Goal: Check status: Check status

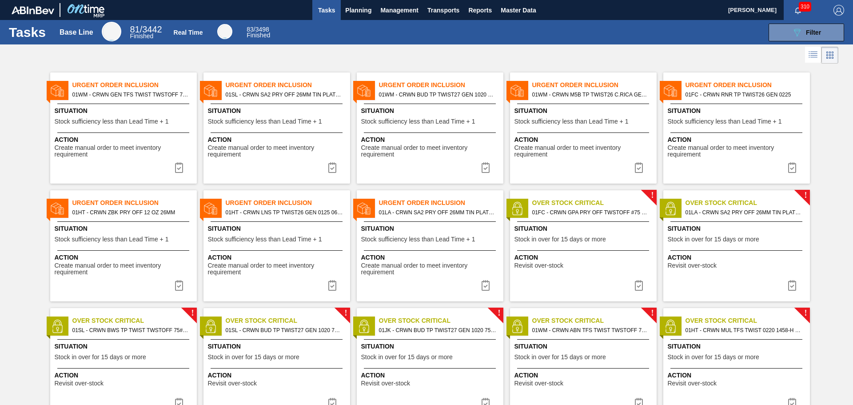
click at [582, 272] on div "! Over Stock Critical 01FC - CRWN GPA PRY OFF TWSTOFF #75 4-COLR 1458-H Situati…" at bounding box center [583, 245] width 147 height 111
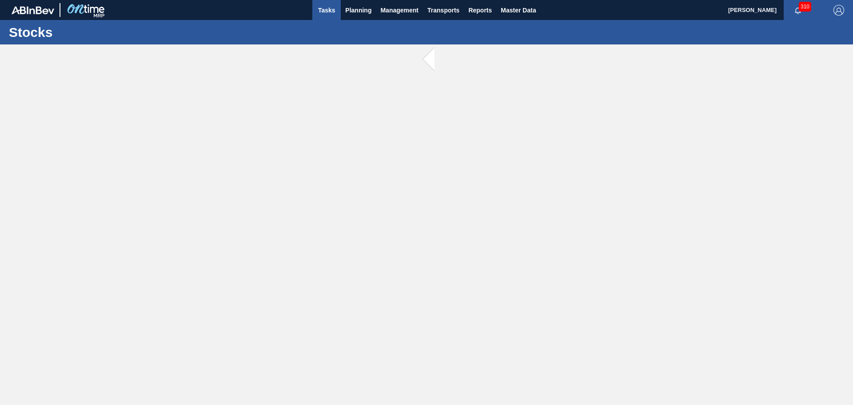
click at [315, 9] on button "Tasks" at bounding box center [326, 10] width 28 height 20
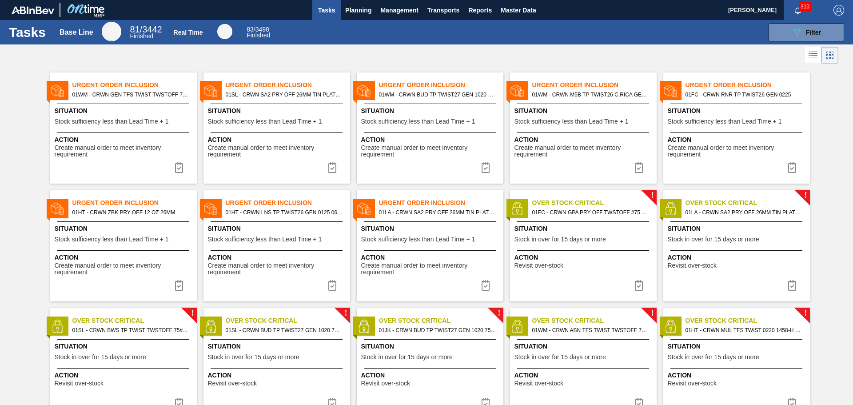
click at [443, 243] on div "Situation Stock sufficiency less than Lead Time + 1" at bounding box center [431, 235] width 140 height 22
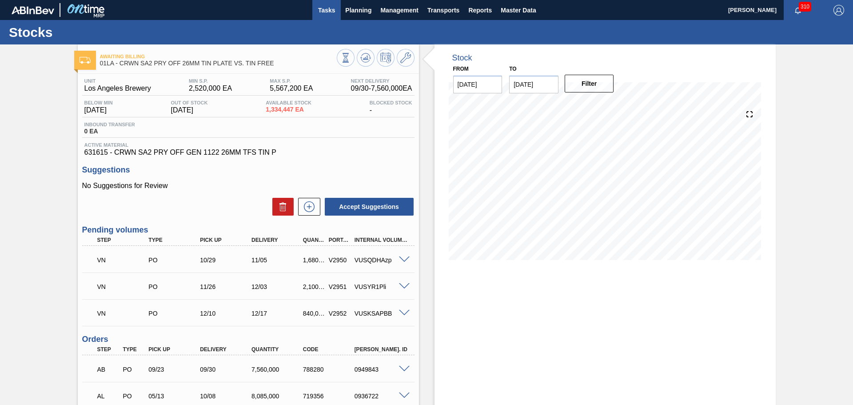
click at [325, 10] on span "Tasks" at bounding box center [327, 10] width 20 height 11
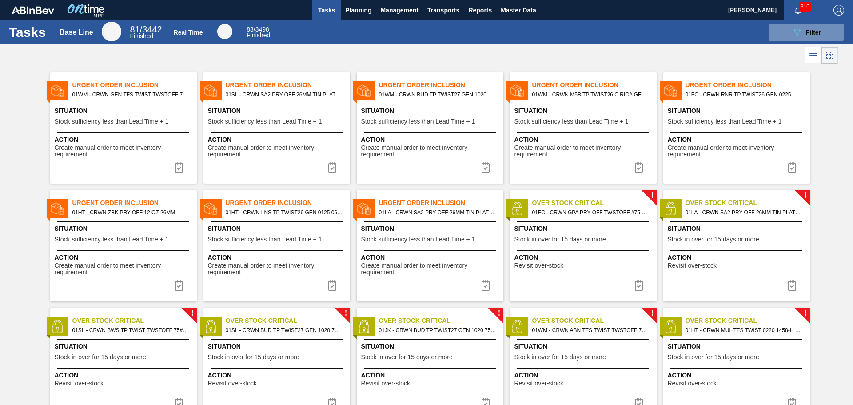
click at [584, 271] on div "! Over Stock Critical 01FC - CRWN GPA PRY OFF TWSTOFF #75 4-COLR 1458-H Situati…" at bounding box center [583, 245] width 147 height 111
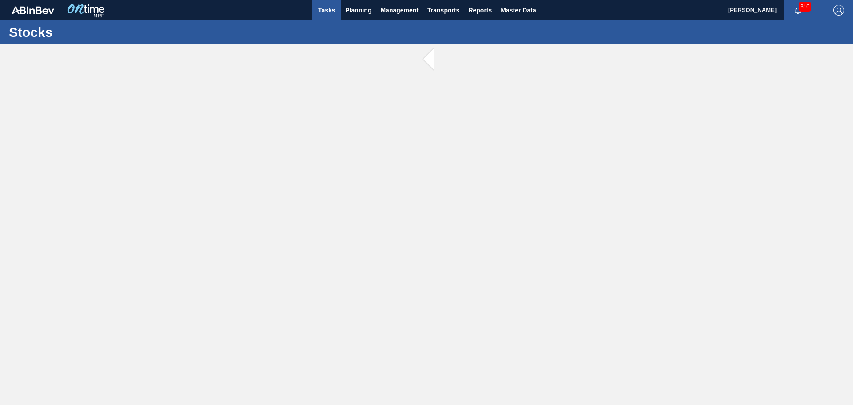
drag, startPoint x: 325, startPoint y: 8, endPoint x: 337, endPoint y: 14, distance: 12.9
click at [326, 8] on span "Tasks" at bounding box center [327, 10] width 20 height 11
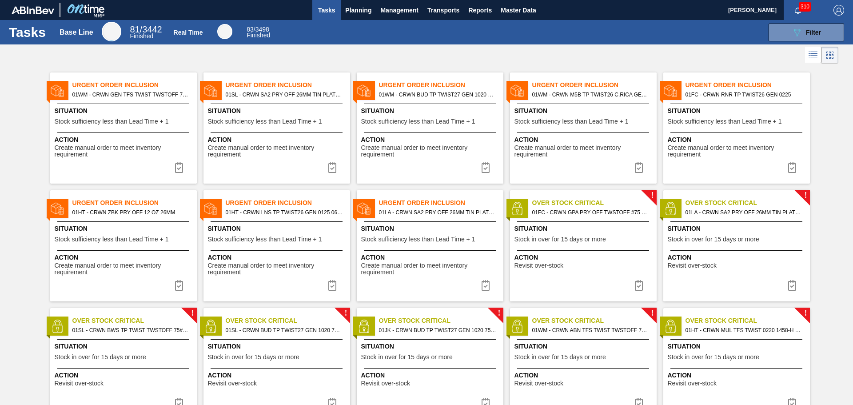
click at [736, 264] on div "Action Revisit over-stock" at bounding box center [738, 261] width 140 height 16
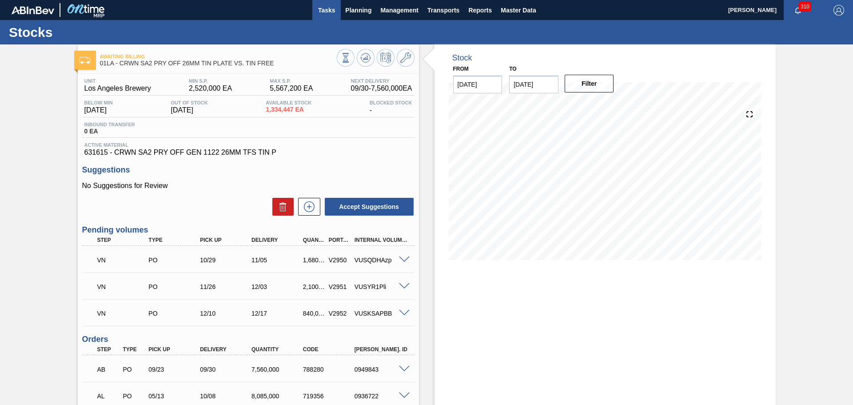
click at [320, 10] on span "Tasks" at bounding box center [327, 10] width 20 height 11
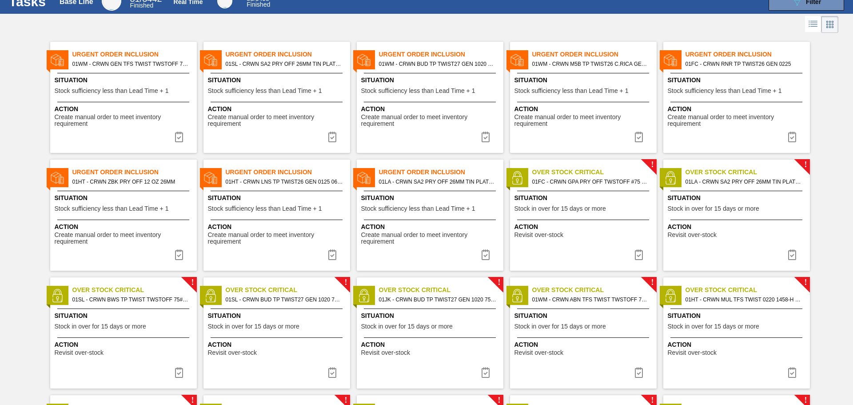
scroll to position [89, 0]
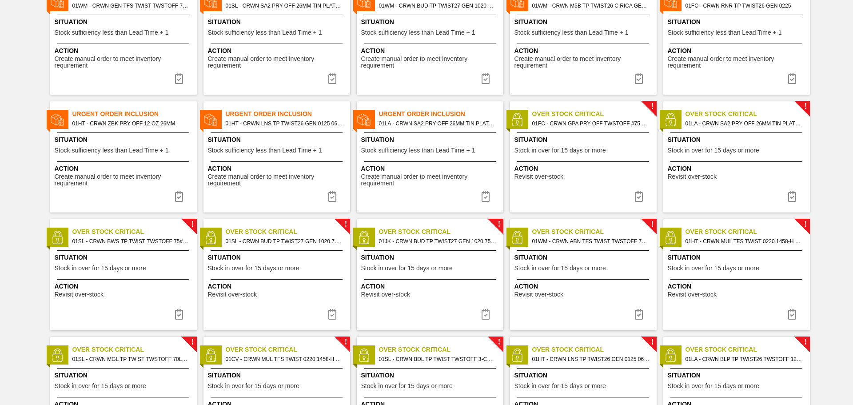
click at [140, 283] on span "Action" at bounding box center [125, 286] width 140 height 9
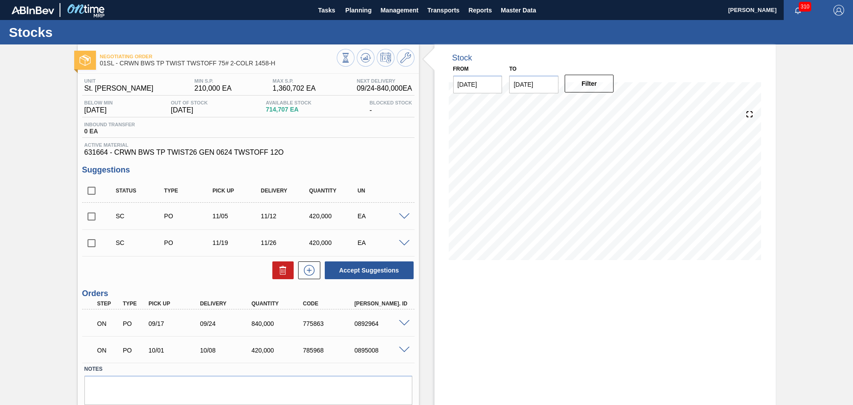
click at [534, 88] on input "[DATE]" at bounding box center [533, 85] width 49 height 18
click at [590, 191] on div "31" at bounding box center [592, 192] width 12 height 12
type input "[DATE]"
click at [595, 92] on button "Filter" at bounding box center [589, 84] width 49 height 18
click at [313, 3] on button "Tasks" at bounding box center [326, 10] width 28 height 20
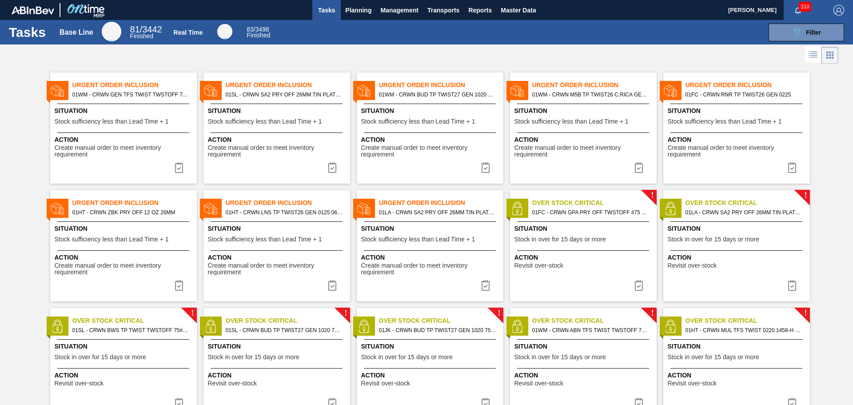
click at [271, 145] on span "Create manual order to meet inventory requirement" at bounding box center [278, 151] width 140 height 14
click at [108, 163] on div "Urgent Order Inclusion 01WM - CRWN GEN TFS TWIST TWSTOFF 75# 2-COLR PRICKLY PEA…" at bounding box center [123, 127] width 147 height 111
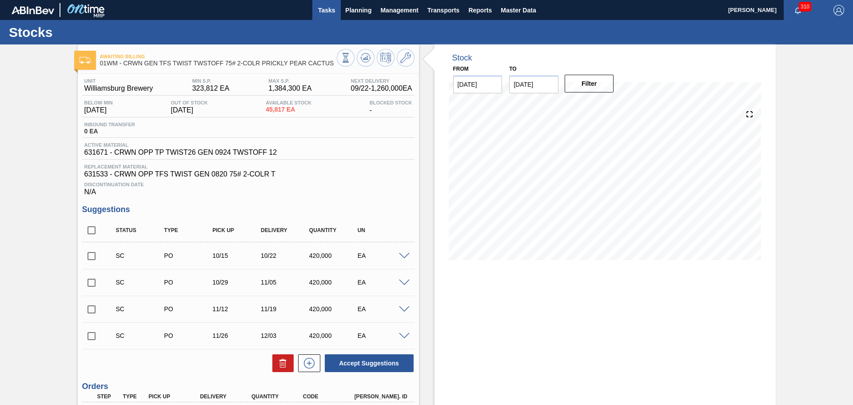
drag, startPoint x: 330, startPoint y: 13, endPoint x: 330, endPoint y: 18, distance: 4.9
click at [330, 13] on span "Tasks" at bounding box center [327, 10] width 20 height 11
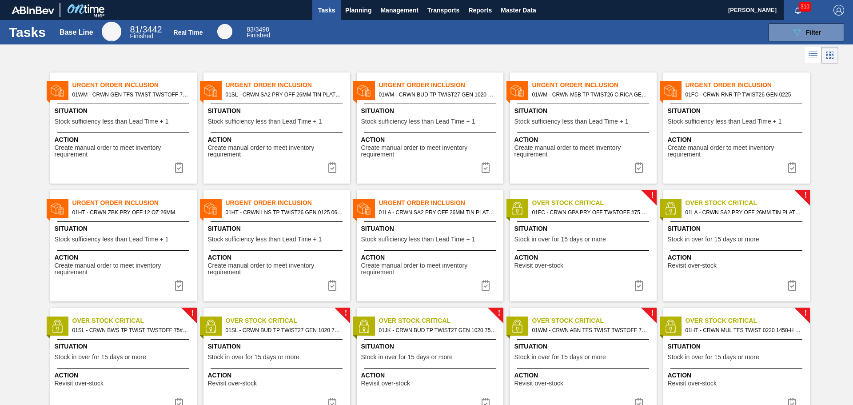
click at [424, 163] on div "Urgent Order Inclusion 01WM - CRWN BUD TP TWIST27 GEN 1020 75# 1-COLR Situation…" at bounding box center [430, 127] width 147 height 111
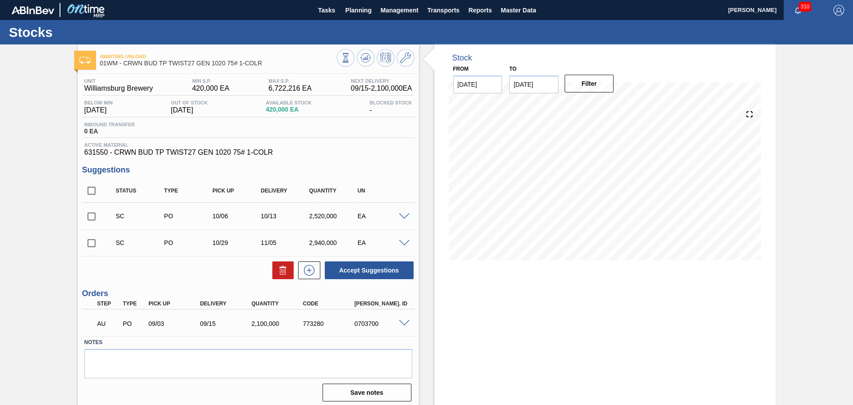
click at [471, 91] on input "[DATE]" at bounding box center [477, 85] width 49 height 18
click at [474, 147] on div "8" at bounding box center [478, 149] width 12 height 12
click at [495, 299] on div "Stock From [DATE] Next Month [DATE] Su Mo Tu We Th Fr Sa 31 1 2 3 4 5 6 7 8 9 1…" at bounding box center [604, 226] width 341 height 364
